Goal: Obtain resource: Obtain resource

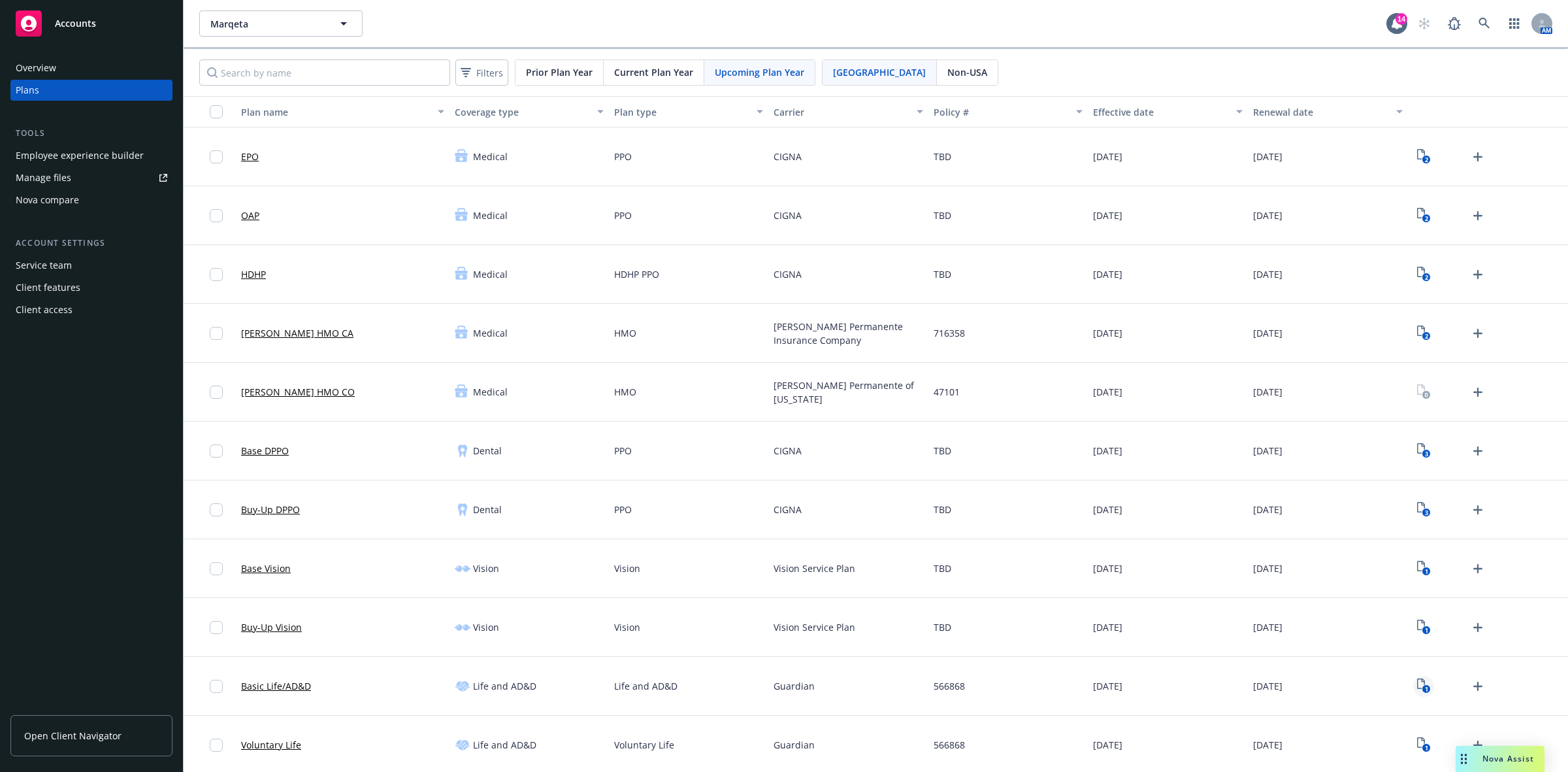
click at [1417, 686] on icon "1" at bounding box center [1424, 686] width 14 height 15
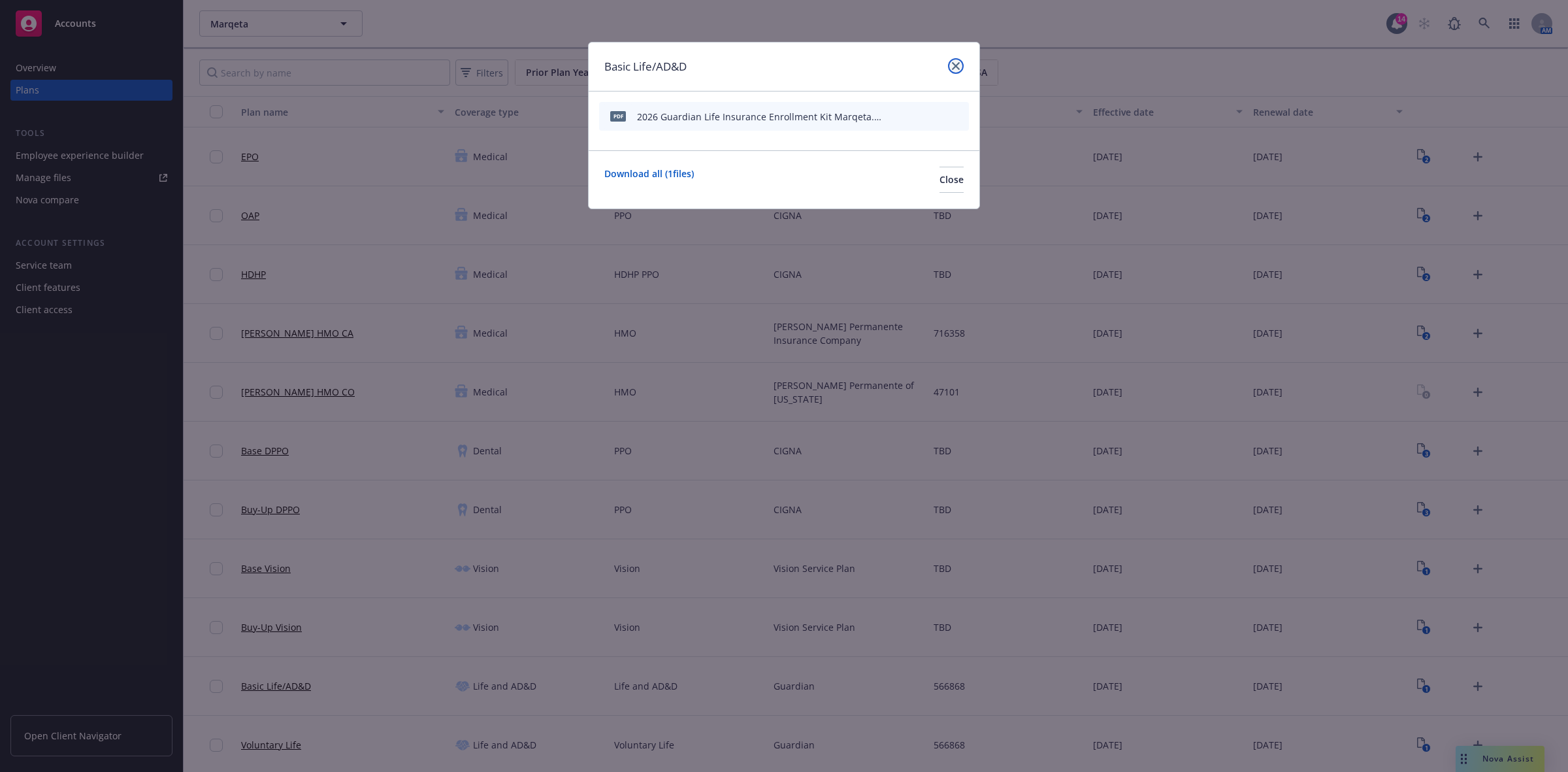
click at [952, 66] on icon "close" at bounding box center [956, 66] width 8 height 8
